Goal: Transaction & Acquisition: Purchase product/service

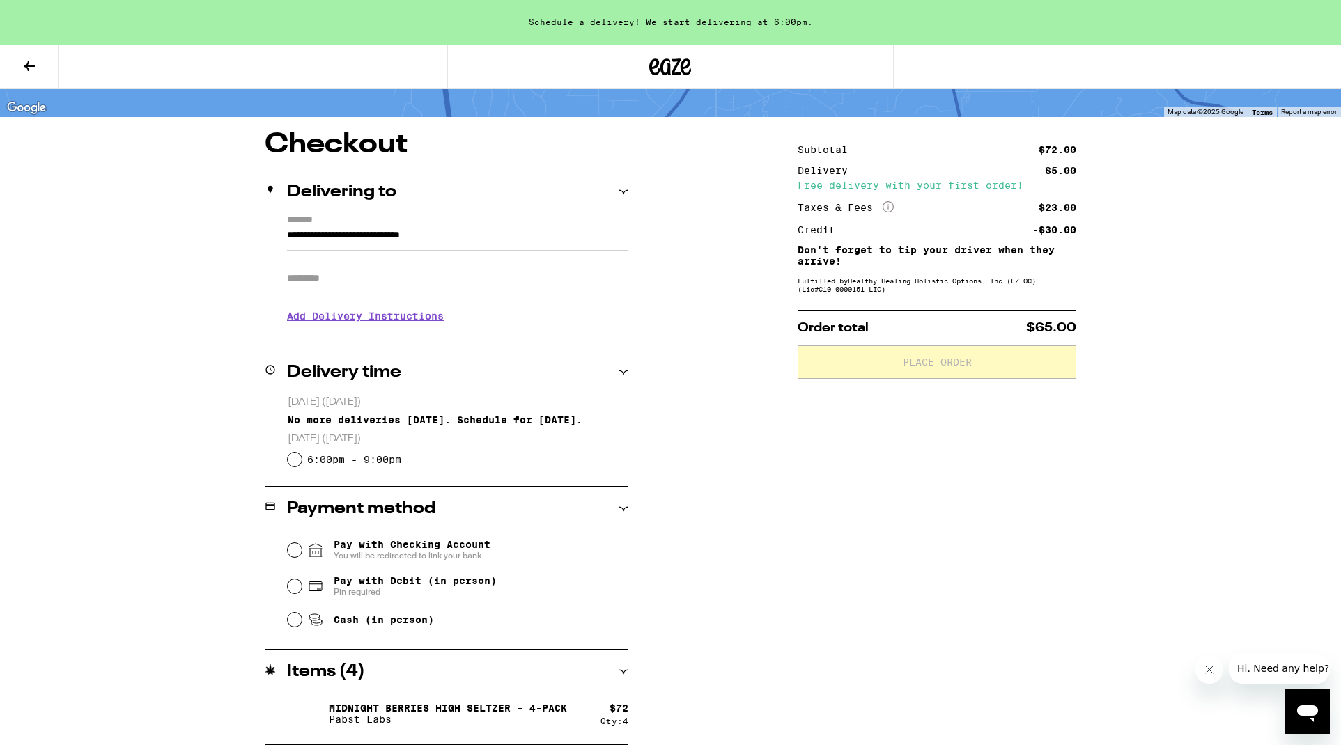
scroll to position [82, 0]
click at [294, 460] on input "6:00pm - 9:00pm" at bounding box center [295, 460] width 14 height 14
radio input "true"
click at [292, 619] on input "Cash (in person)" at bounding box center [295, 620] width 14 height 14
radio input "true"
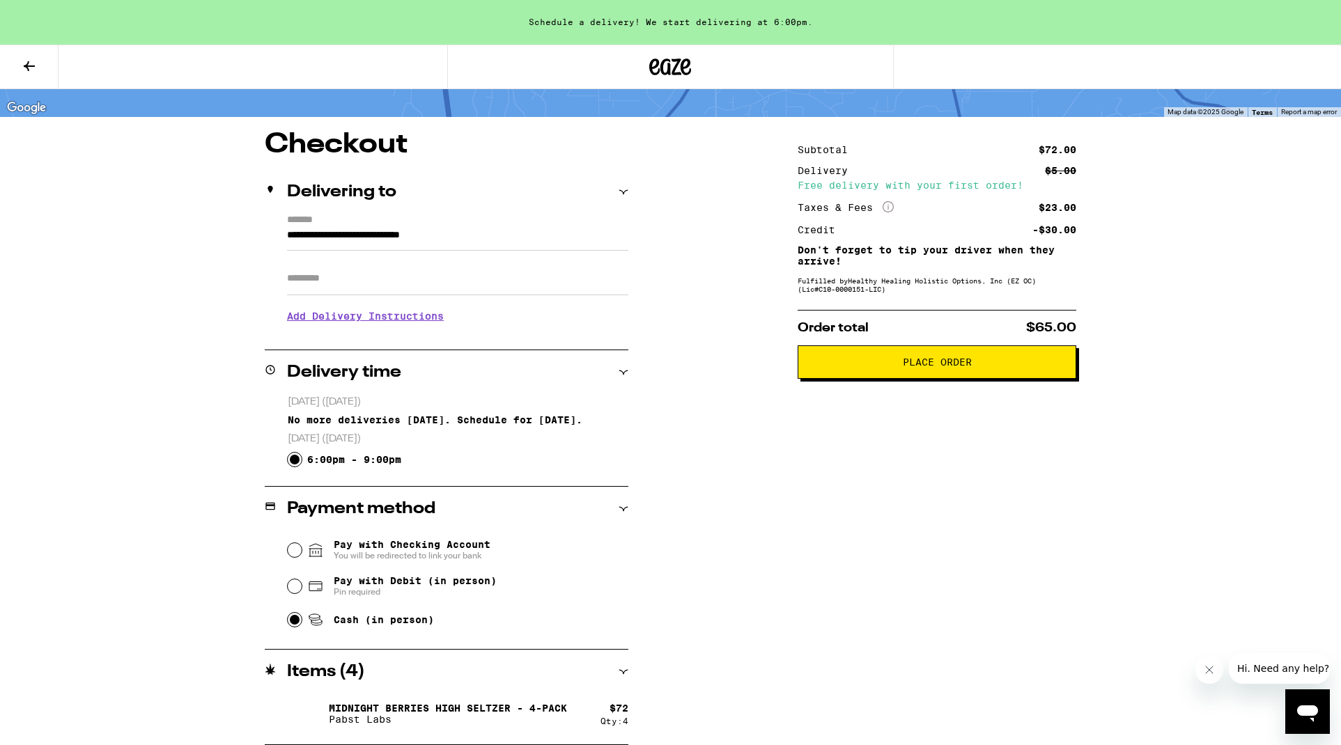
click at [623, 670] on icon at bounding box center [623, 672] width 10 height 10
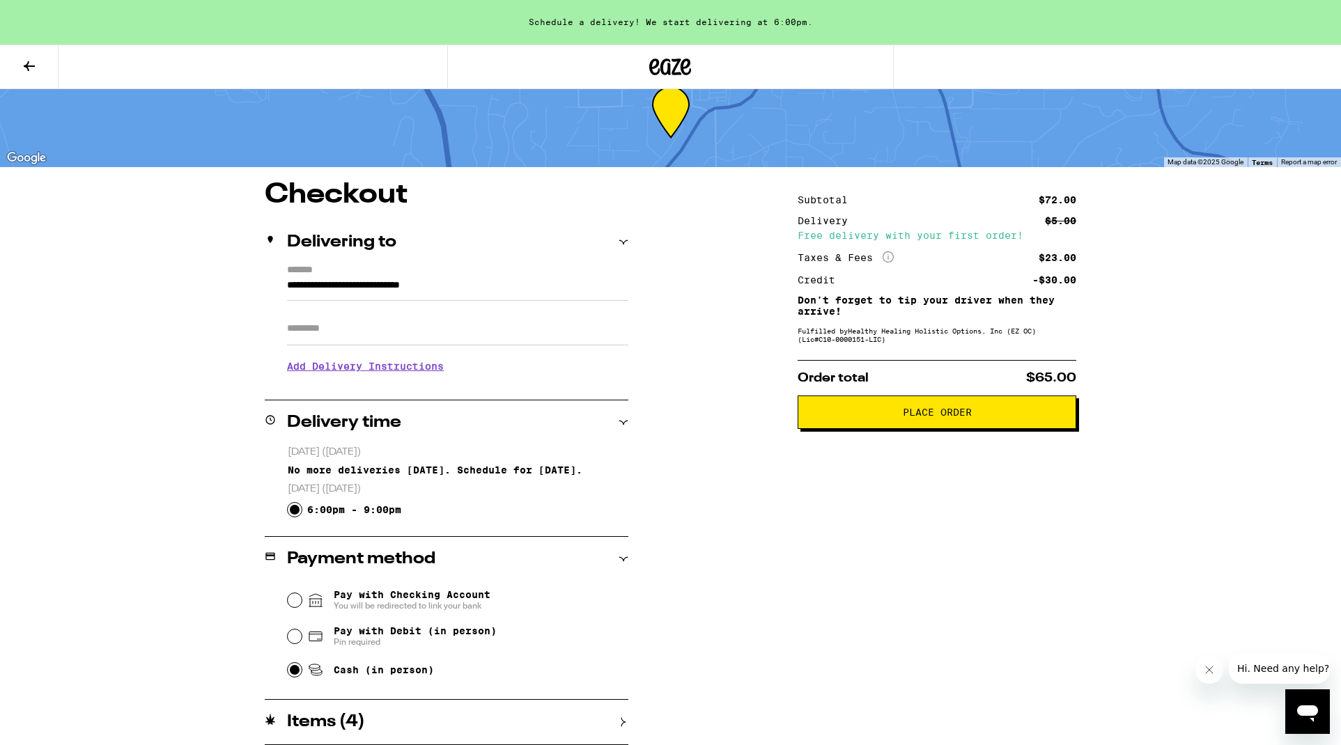
scroll to position [32, 0]
click at [623, 720] on icon at bounding box center [623, 722] width 10 height 10
click at [29, 66] on icon at bounding box center [29, 66] width 11 height 10
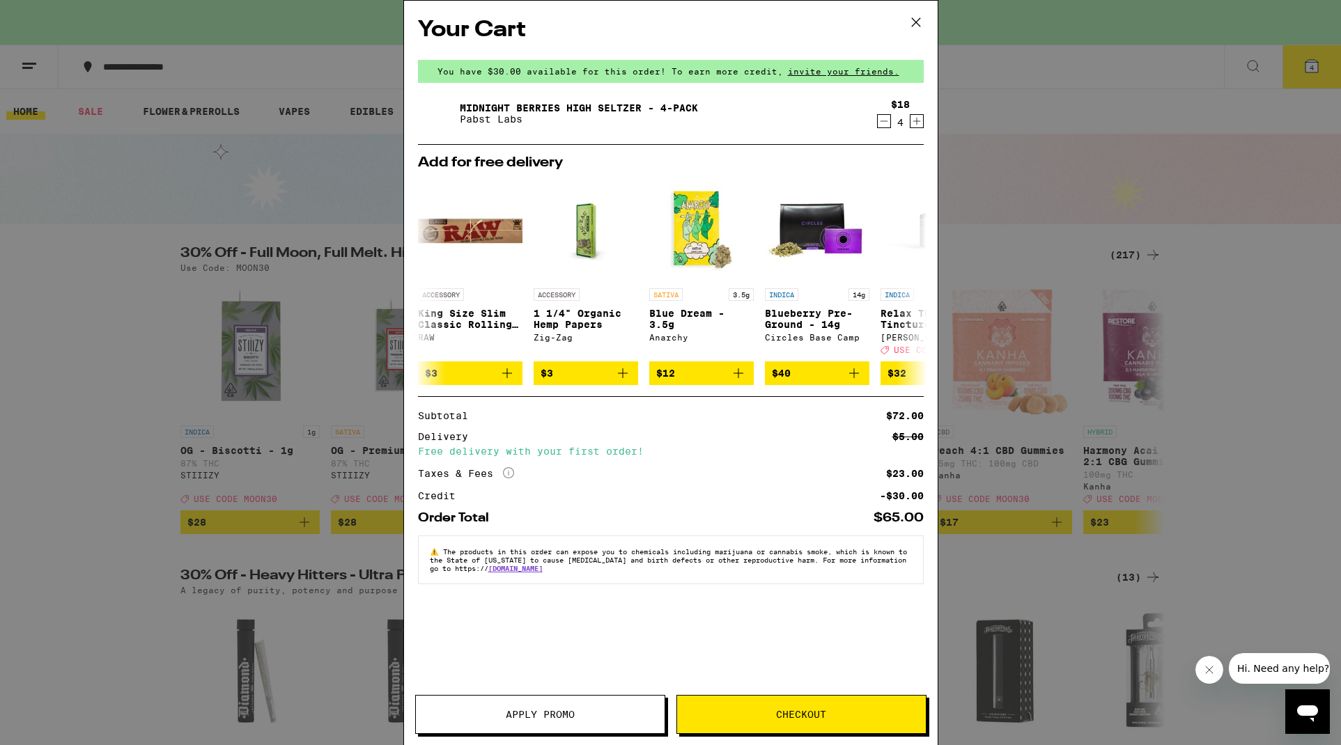
click at [882, 124] on icon "Decrement" at bounding box center [883, 121] width 13 height 17
click at [804, 715] on span "Checkout" at bounding box center [801, 715] width 50 height 10
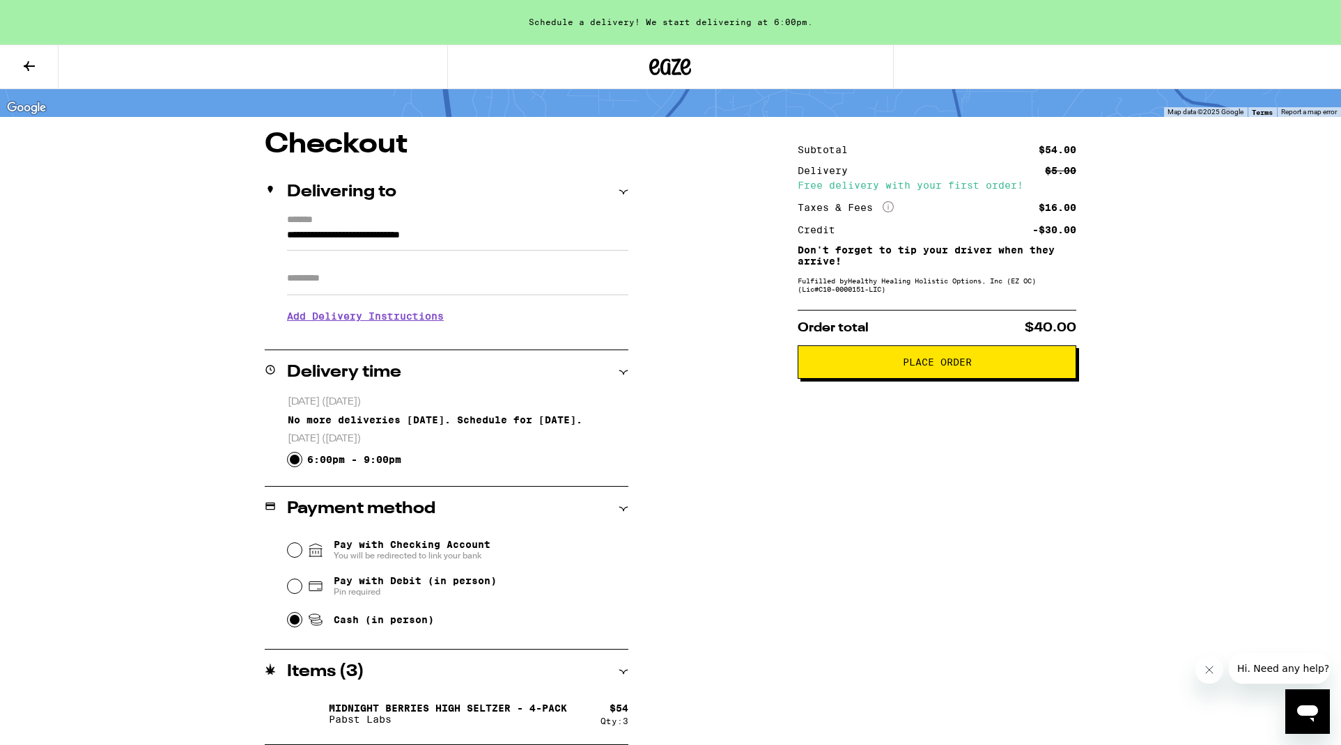
scroll to position [82, 0]
click at [931, 367] on span "Place Order" at bounding box center [937, 362] width 69 height 10
